Goal: Task Accomplishment & Management: Use online tool/utility

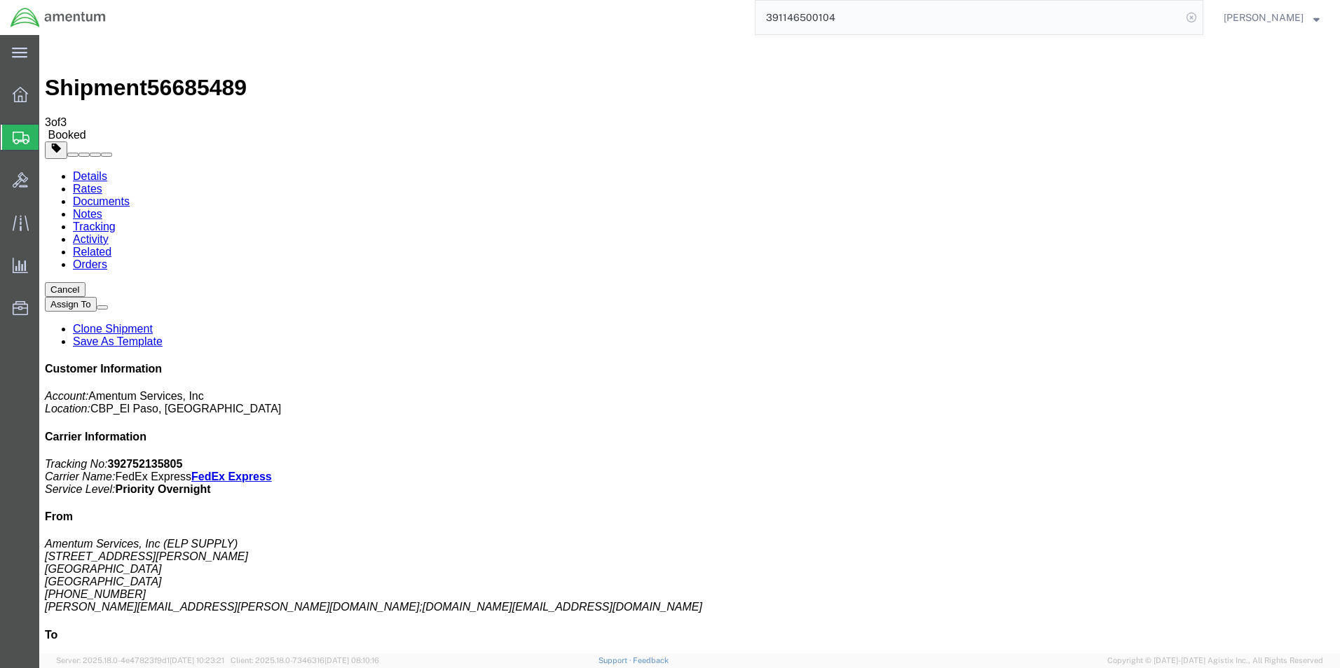
click at [1199, 17] on icon at bounding box center [1191, 18] width 20 height 20
paste input "392003037966"
type input "392003037966"
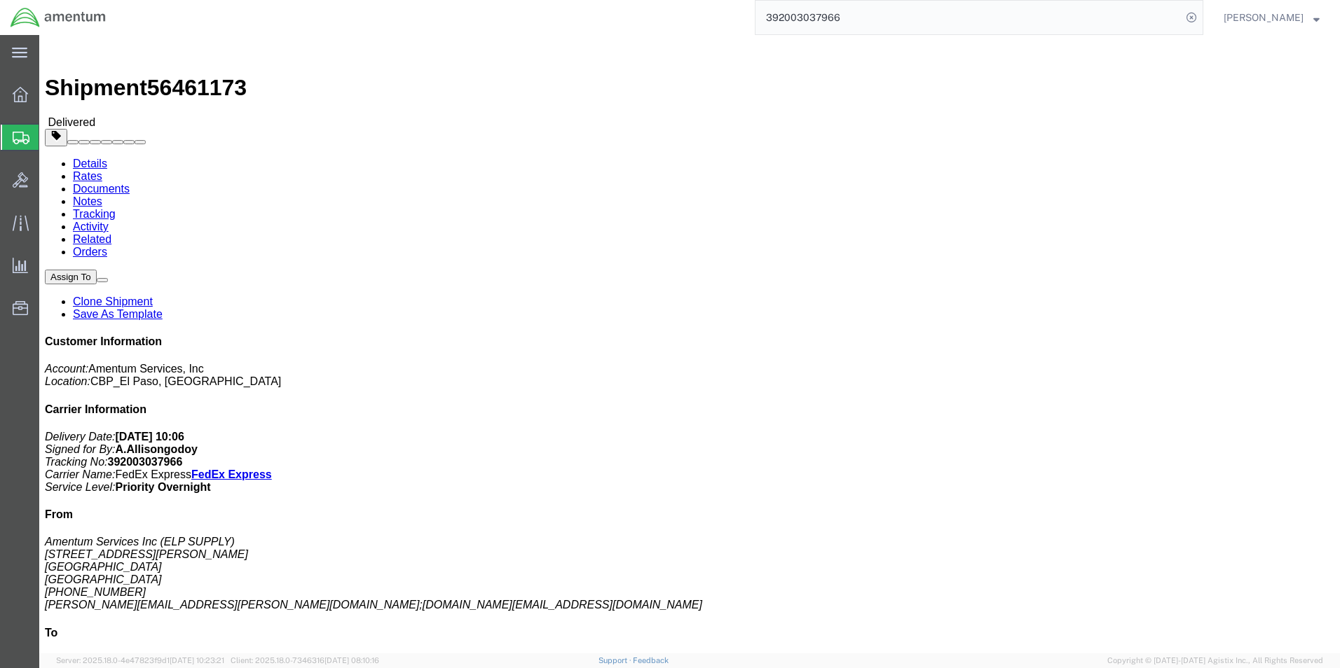
click link "Clone Shipment"
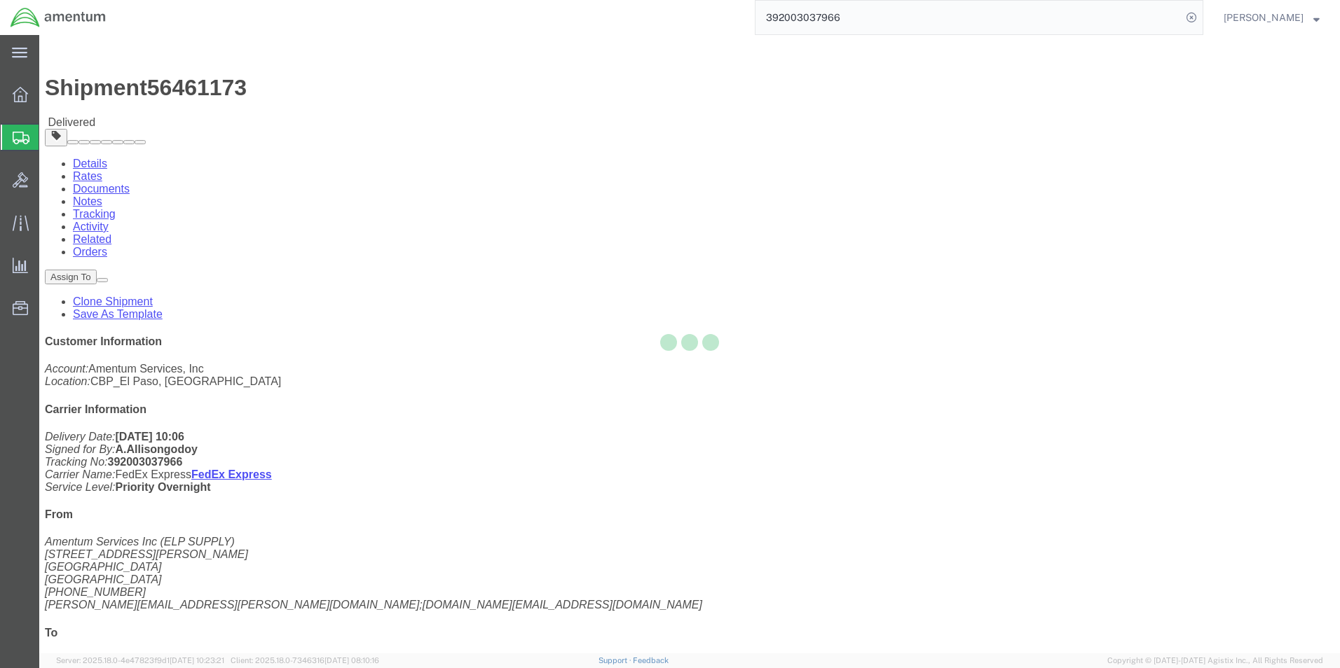
select select "49939"
select select "49945"
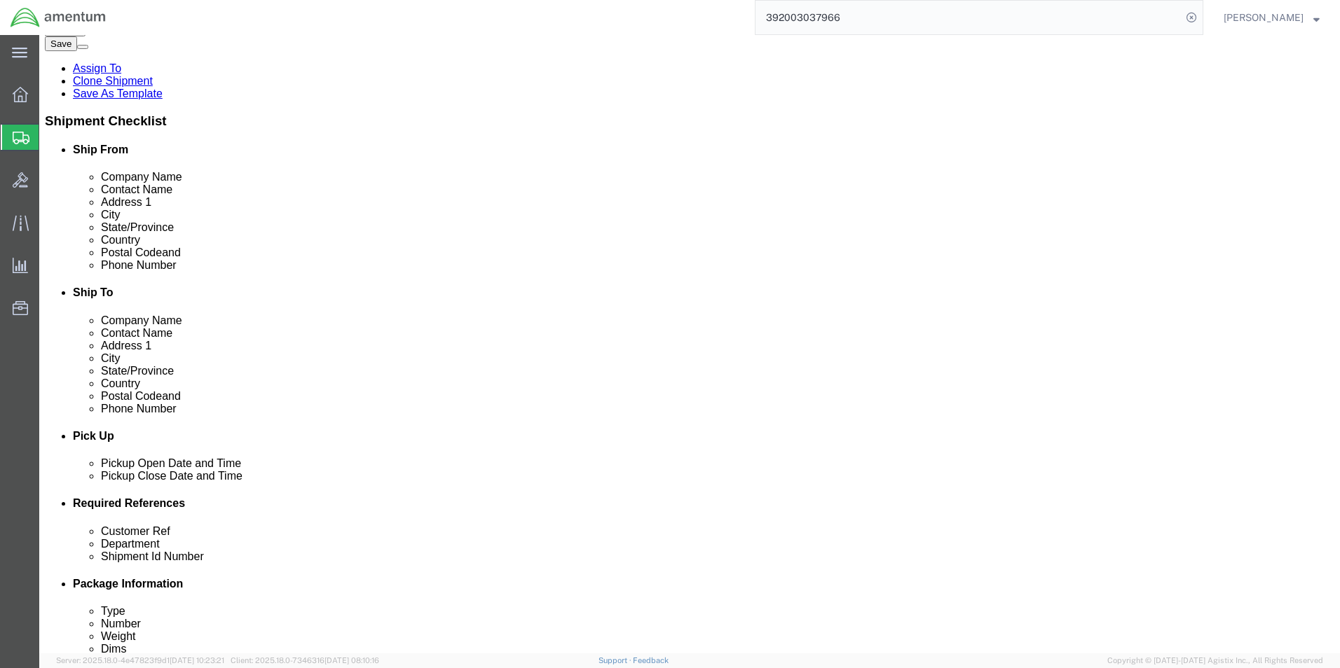
scroll to position [350, 0]
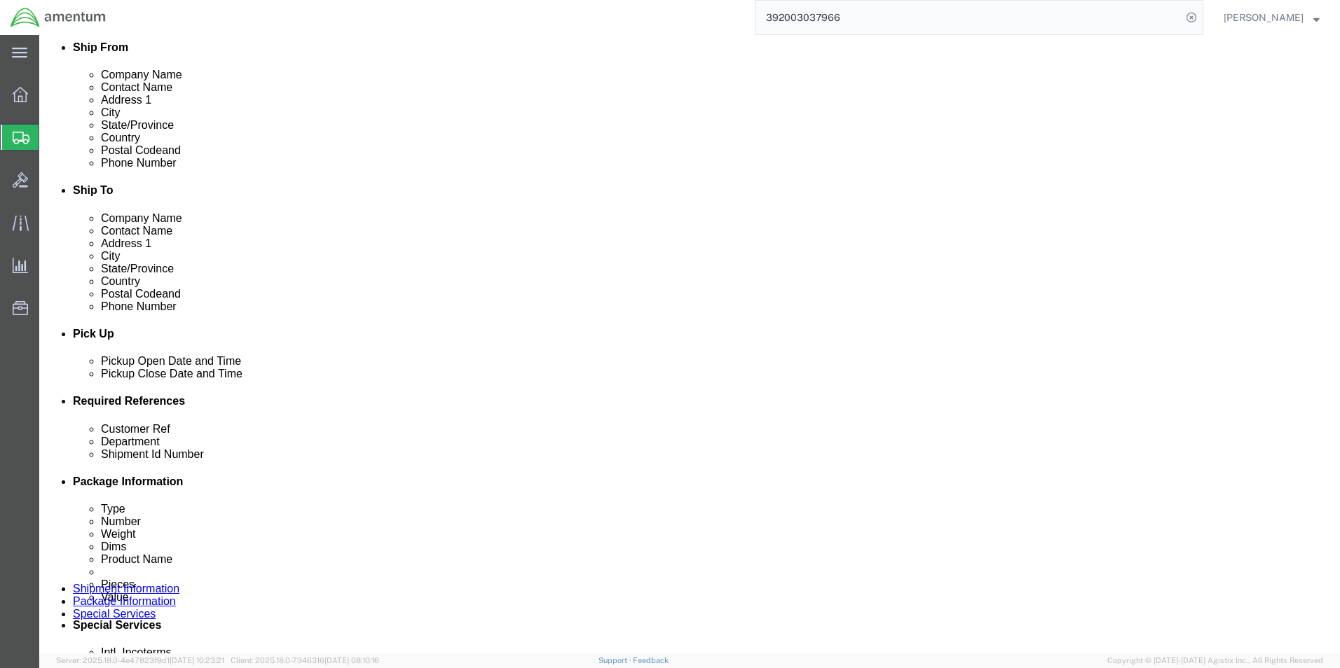
drag, startPoint x: 277, startPoint y: 514, endPoint x: 175, endPoint y: 502, distance: 102.3
click div "Customer Ref USAGE # 323621"
type input "n"
type input "NRFI"
drag, startPoint x: 854, startPoint y: 514, endPoint x: 818, endPoint y: 517, distance: 35.8
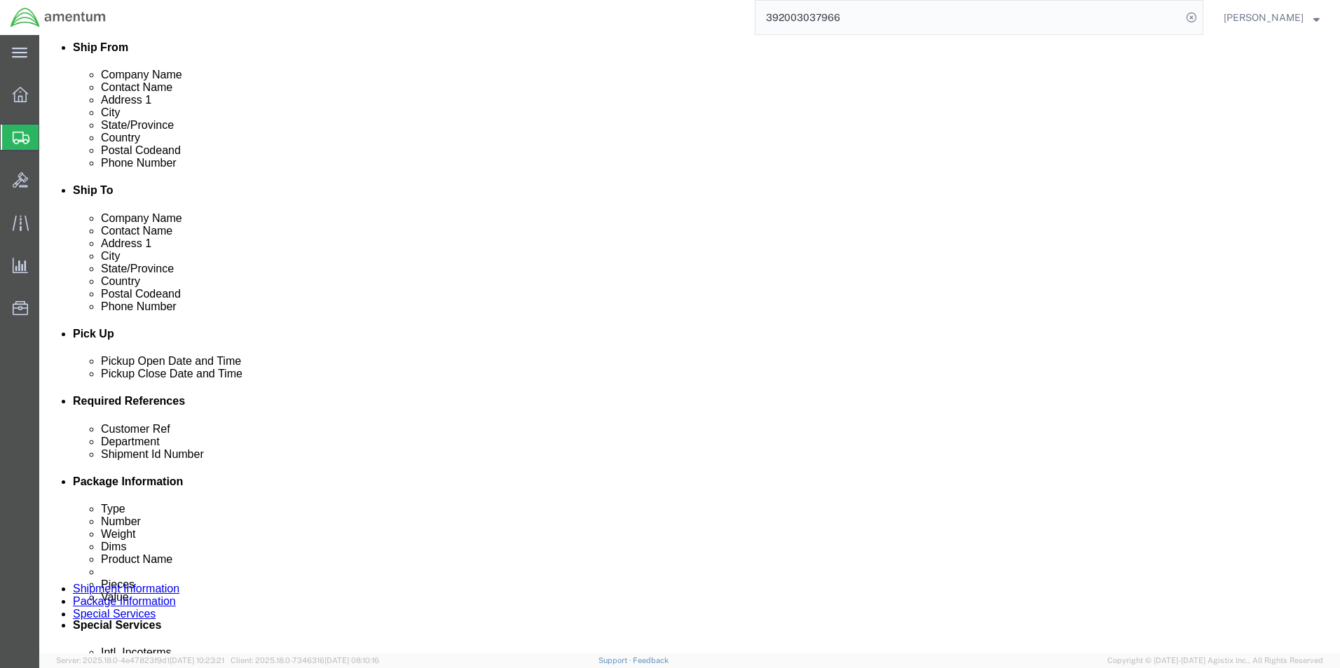
click div "Shipment Id Number 94250"
type input "95974"
click input "NRFI"
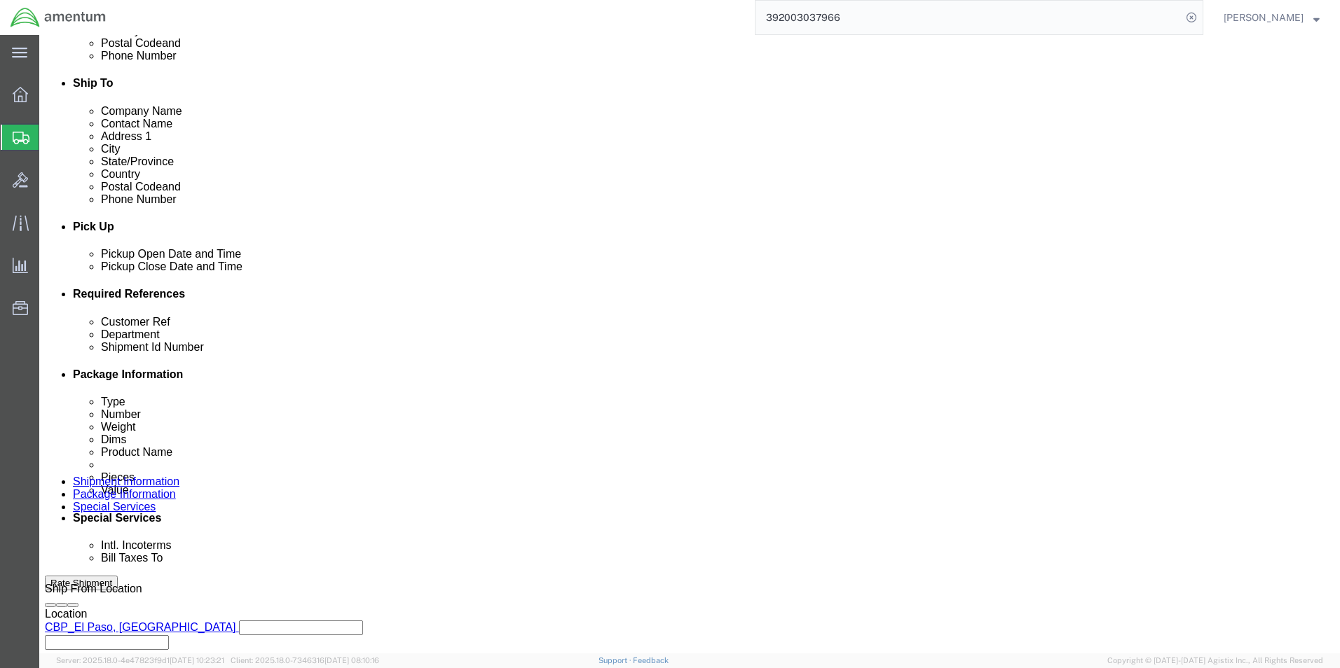
scroll to position [584, 0]
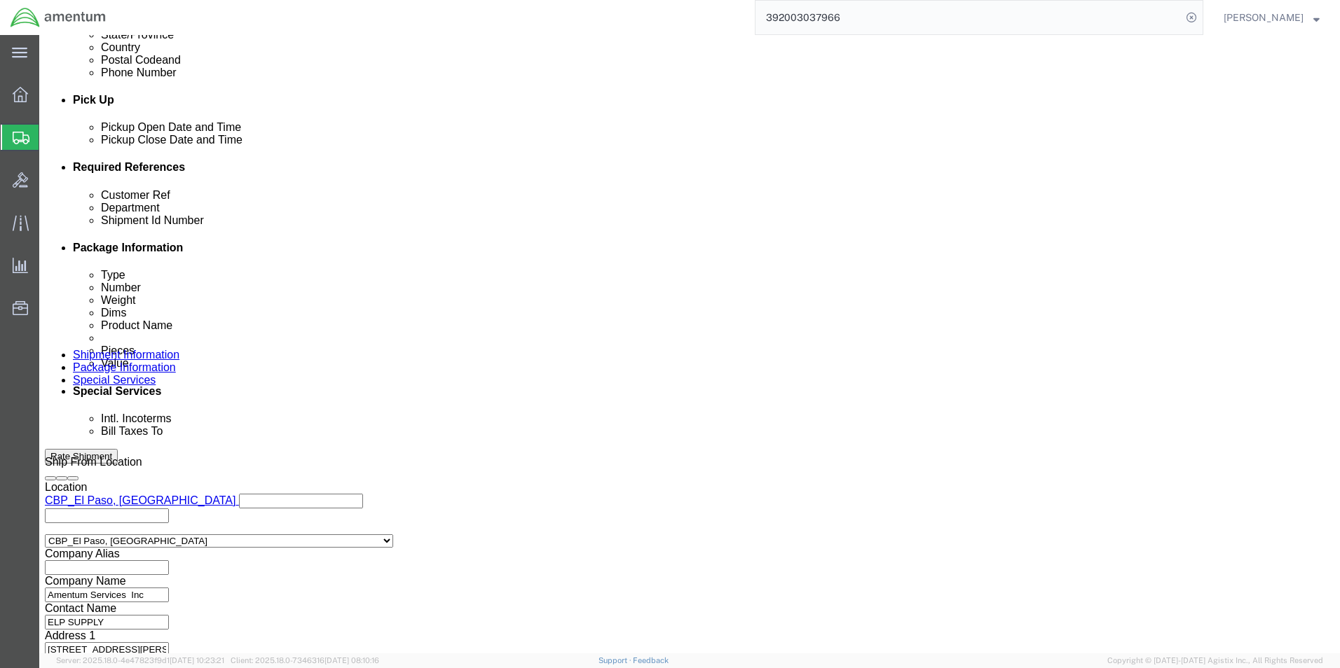
type input "NRFI-SN:SD734"
click button "Continue"
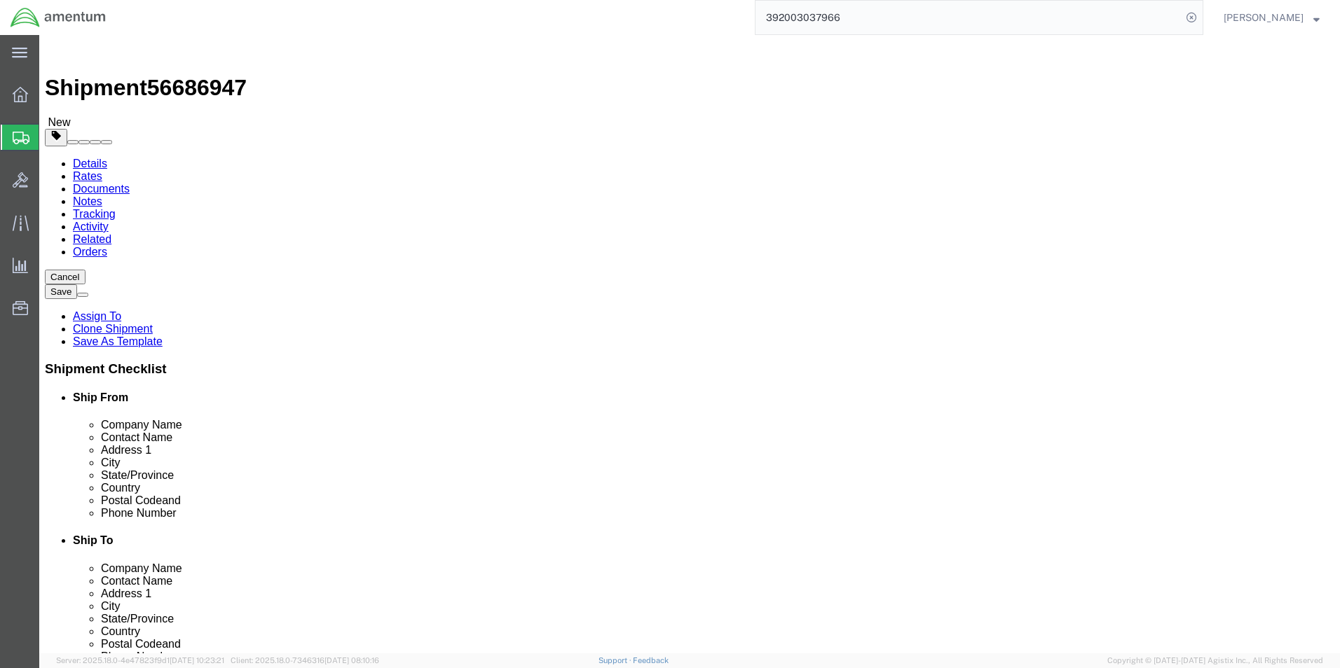
click input "10.00"
type input "8.00"
type input "7"
click dd "2000.00 USD"
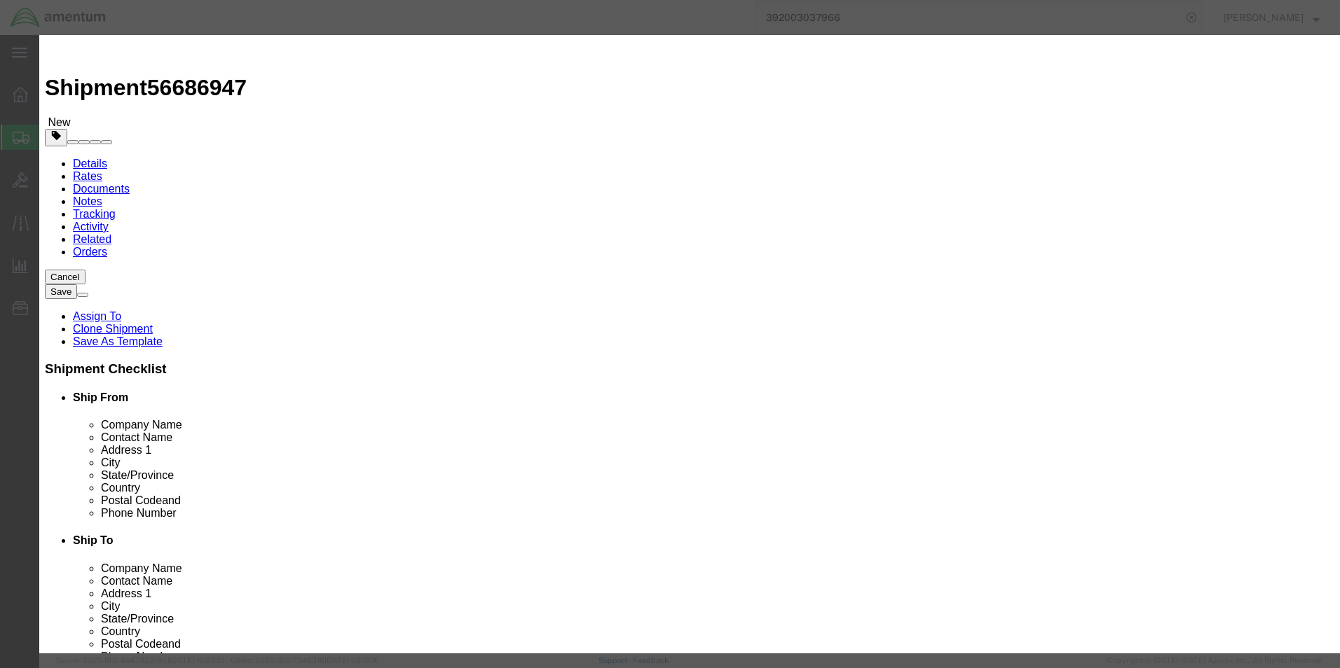
drag, startPoint x: 443, startPoint y: 109, endPoint x: 347, endPoint y: 111, distance: 95.3
click div "Product Name BALL JOINT"
type input "SCISSOR LINK"
click input "2.00"
type input "1.00"
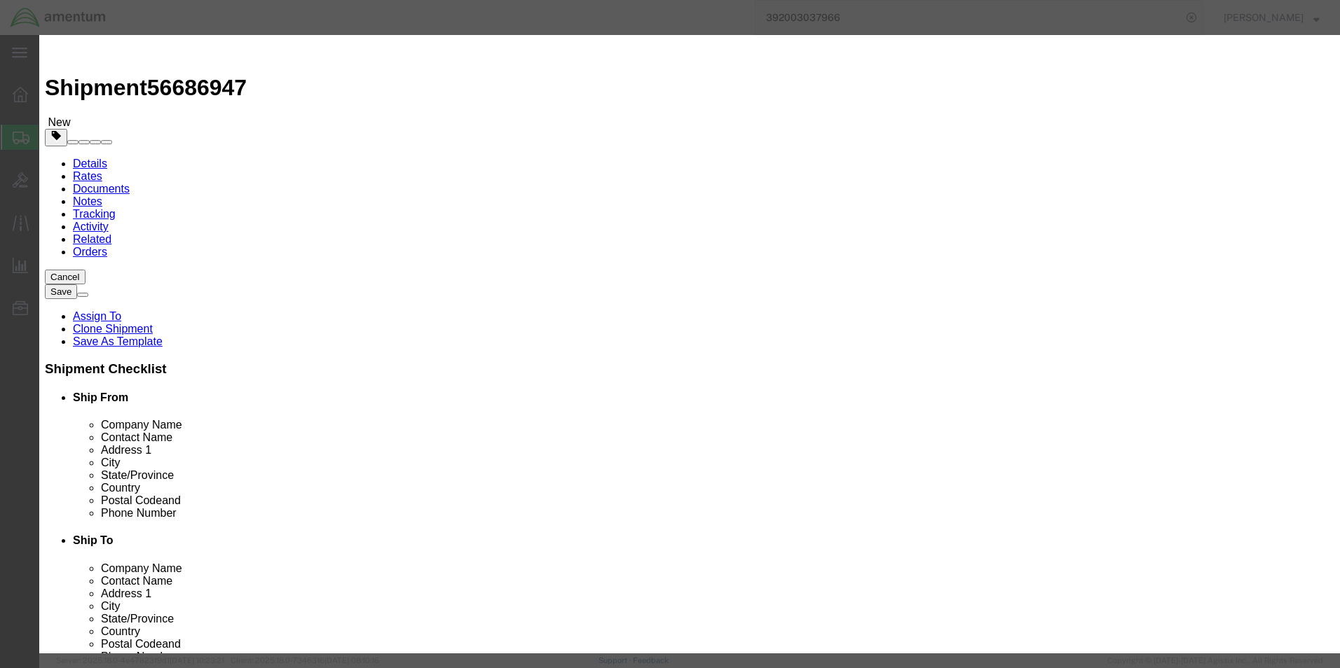
type input "1000"
click div "Commodity library"
click button "Save & Close"
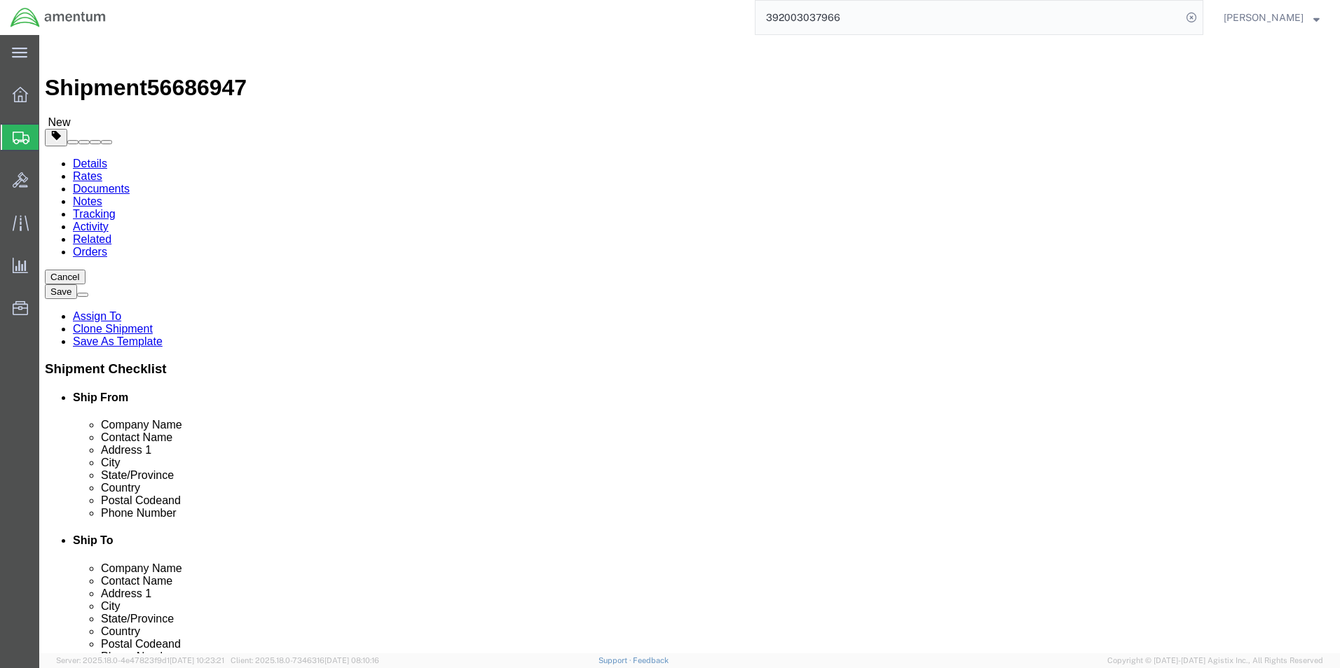
click button "Continue"
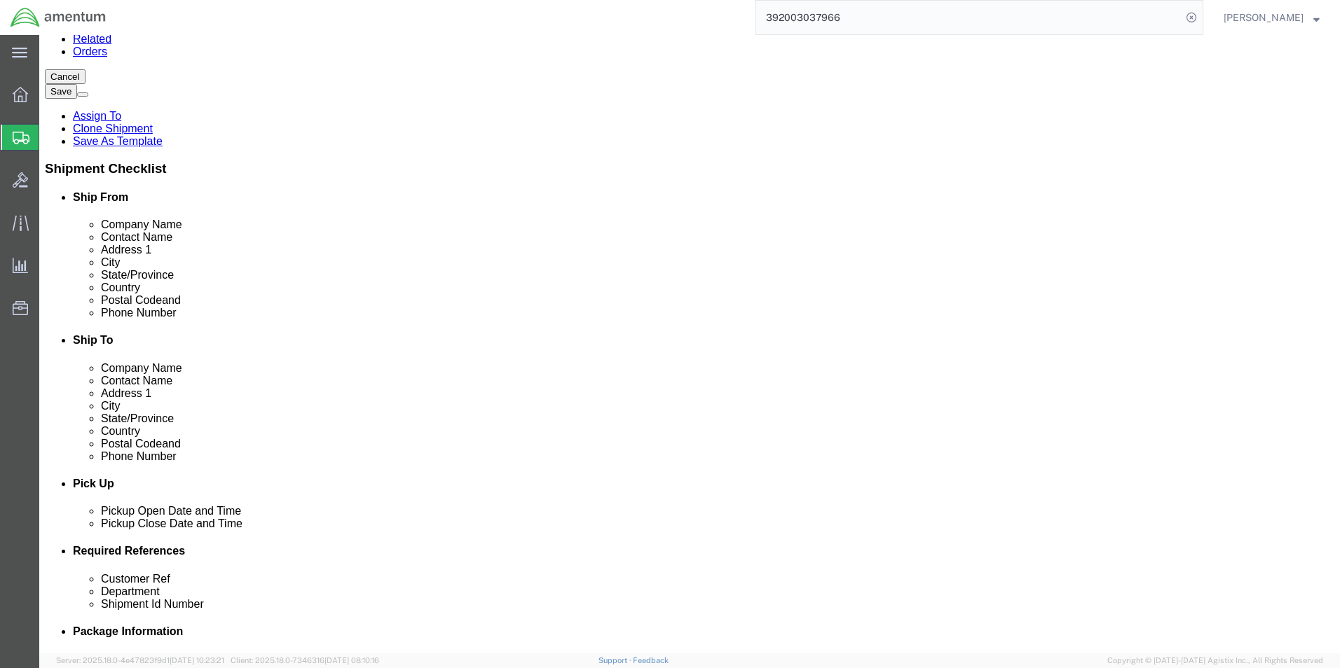
scroll to position [350, 0]
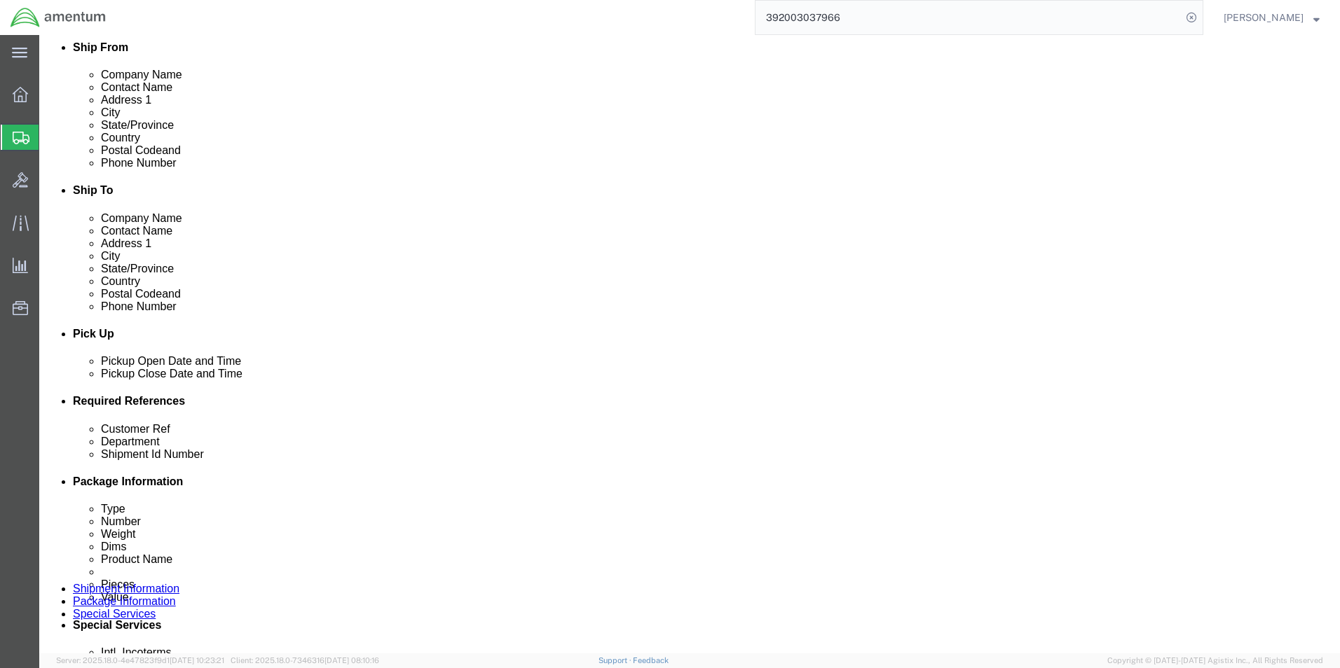
click button "Rate Shipment"
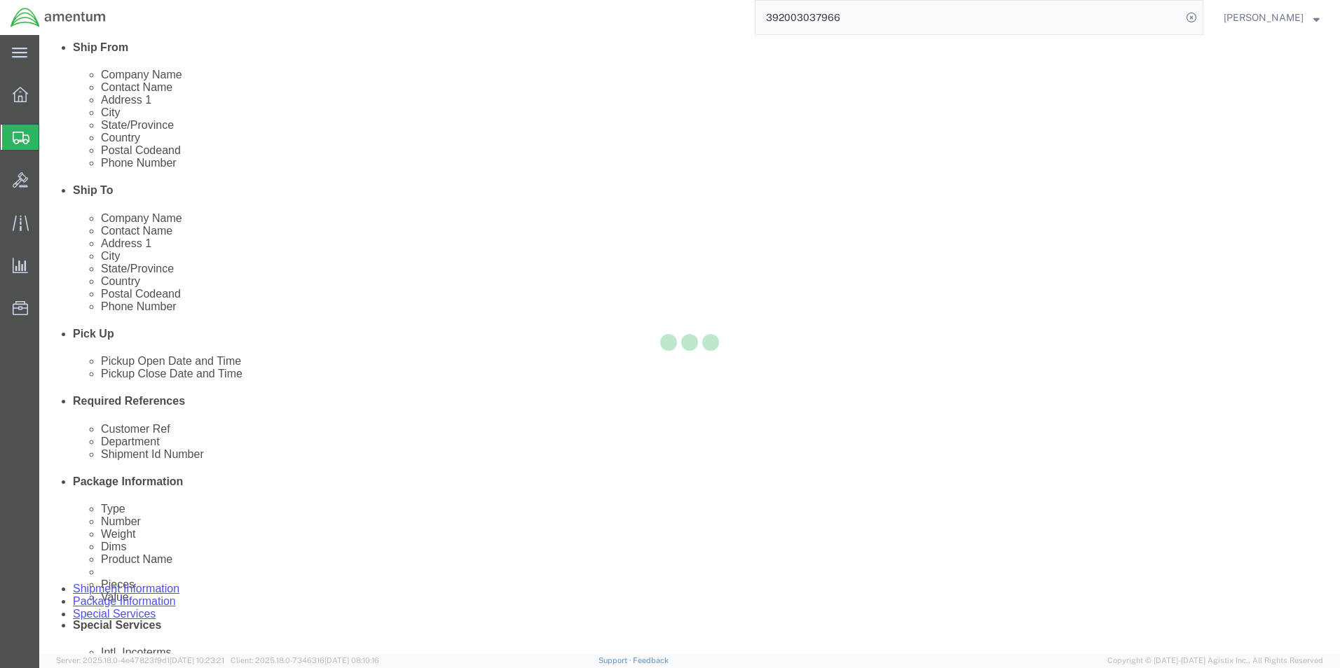
scroll to position [30, 0]
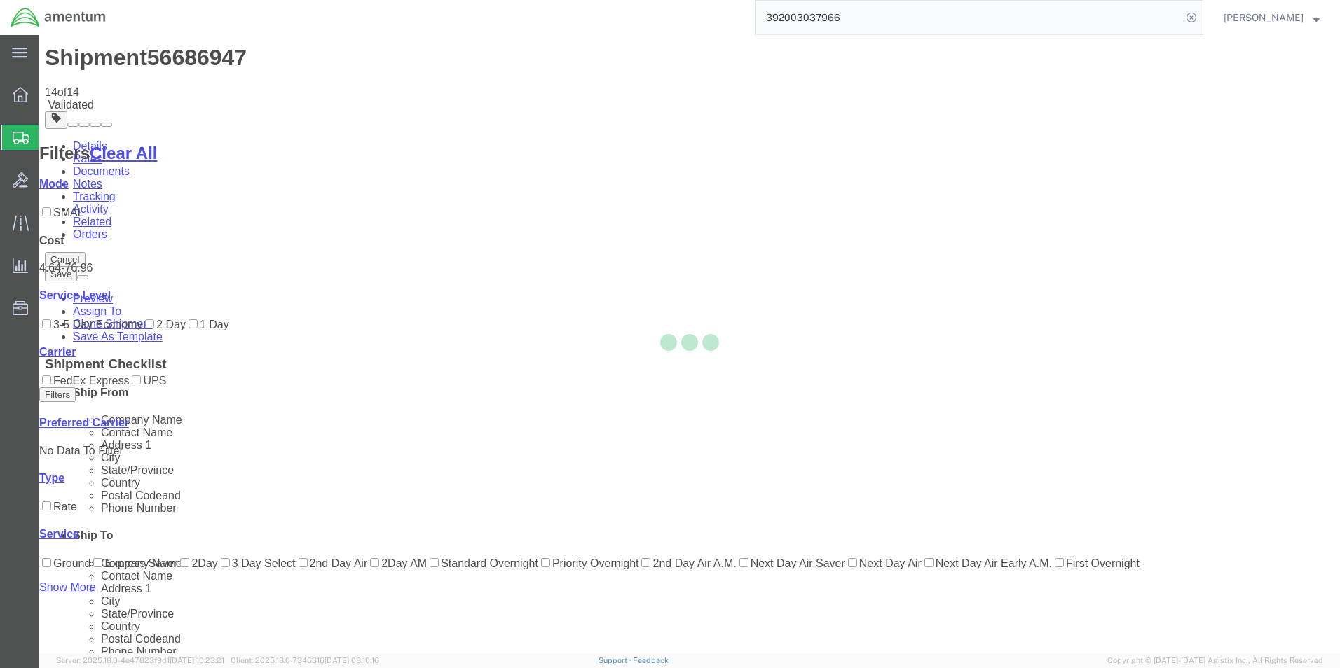
scroll to position [0, 0]
